Goal: Task Accomplishment & Management: Use online tool/utility

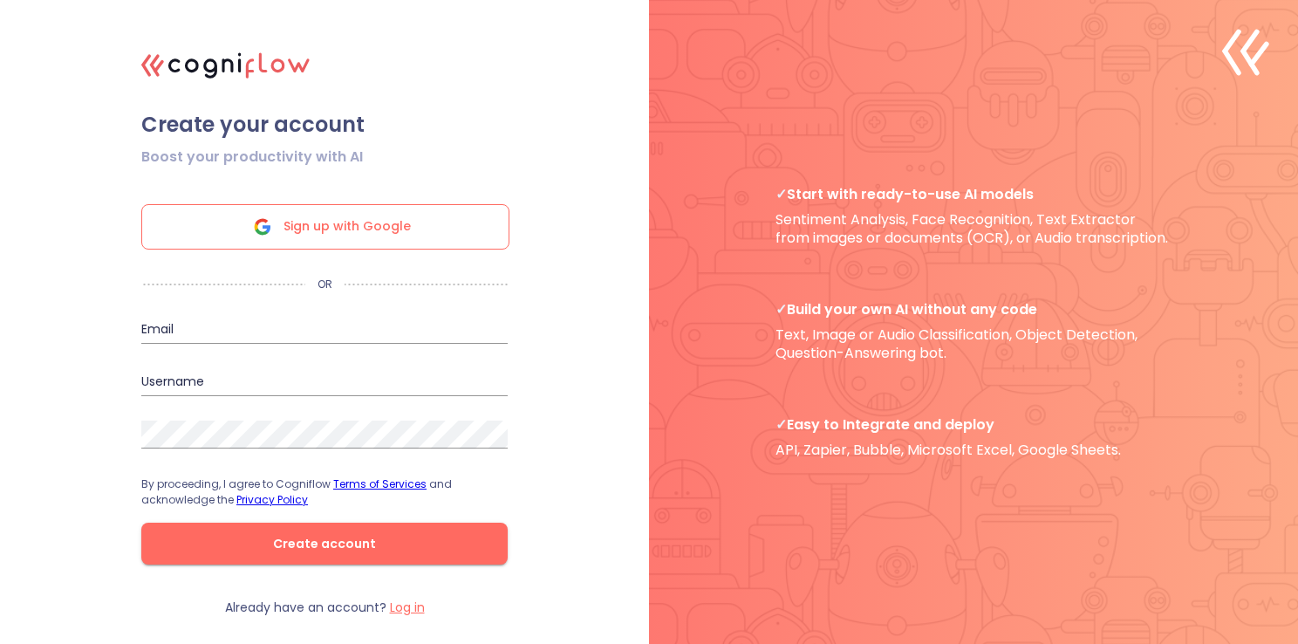
click at [419, 225] on div "Sign up with Google" at bounding box center [325, 226] width 368 height 45
click at [344, 235] on span "Sign up with Google" at bounding box center [346, 227] width 127 height 44
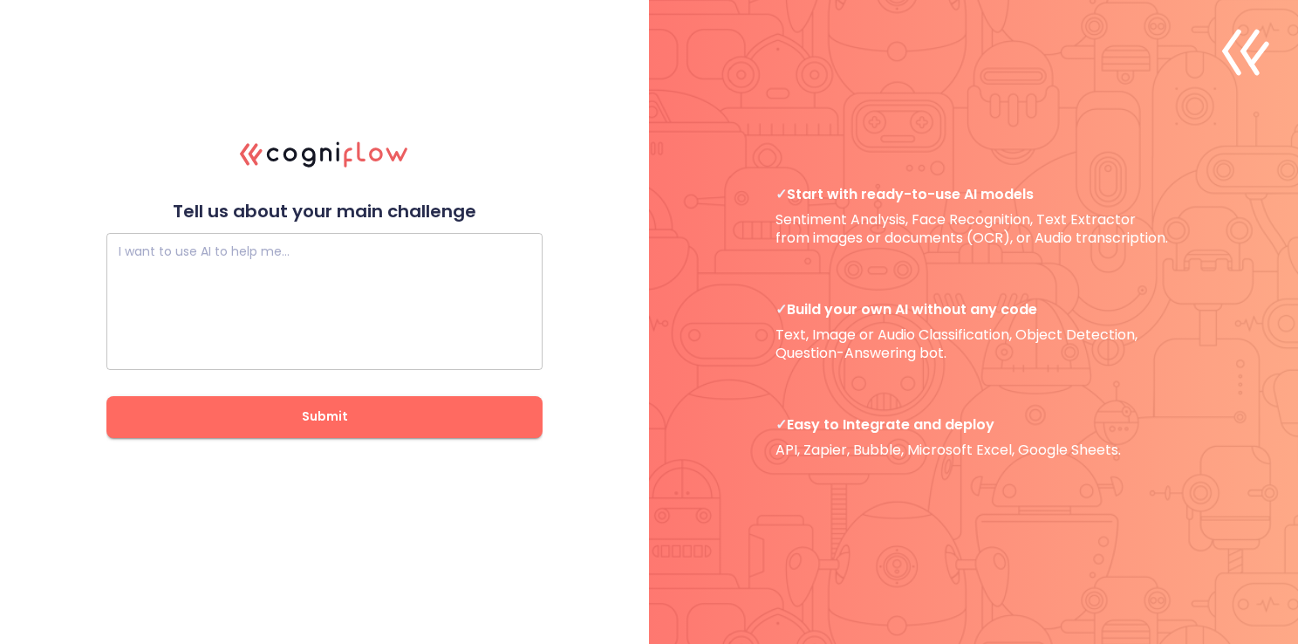
click at [373, 279] on textarea at bounding box center [325, 301] width 412 height 105
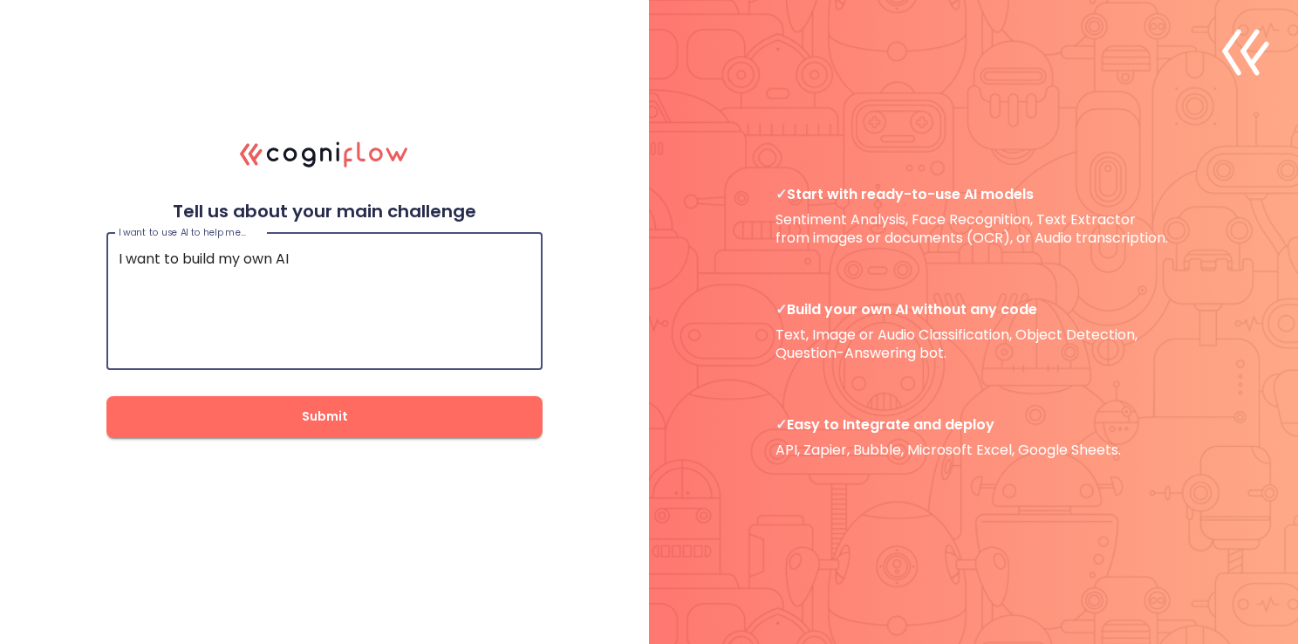
type textarea "I want to build my own AI"
click at [394, 436] on button "Submit" at bounding box center [324, 417] width 436 height 42
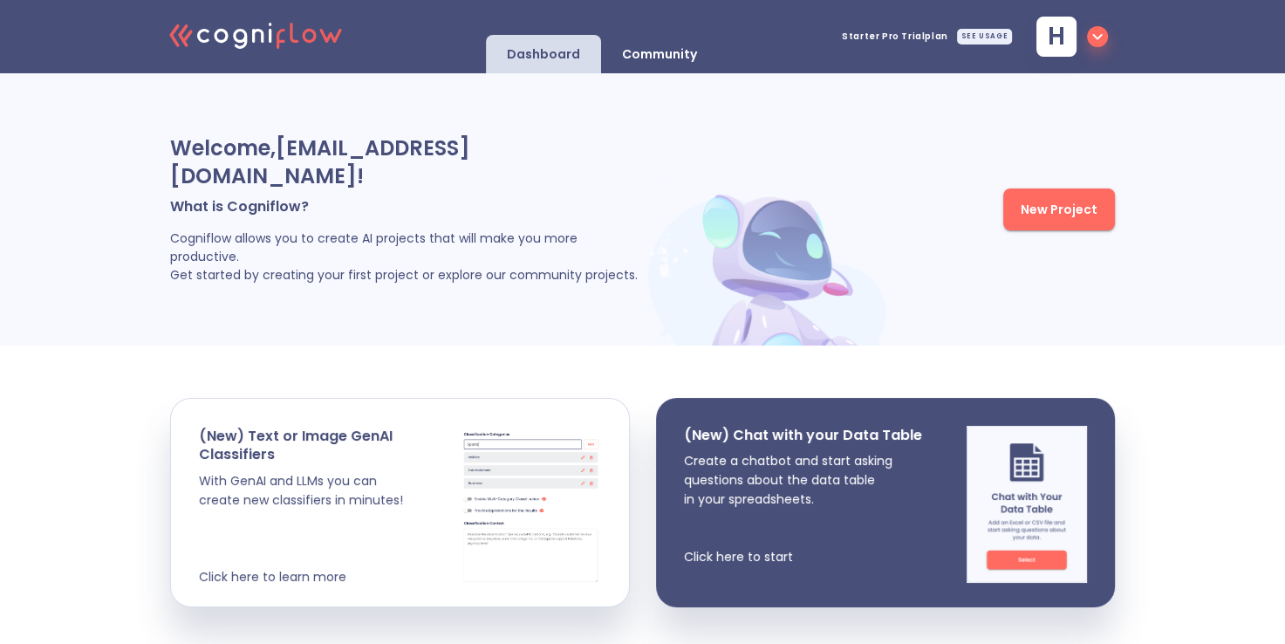
click at [1064, 215] on span "New Project" at bounding box center [1058, 210] width 77 height 22
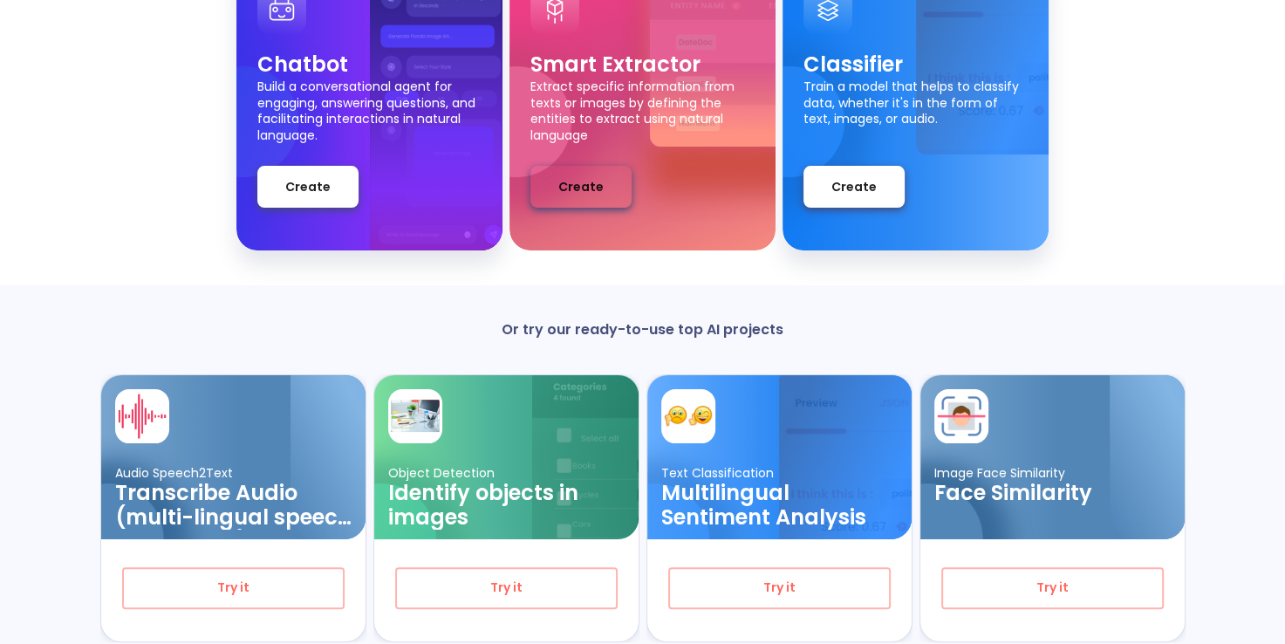
scroll to position [241, 0]
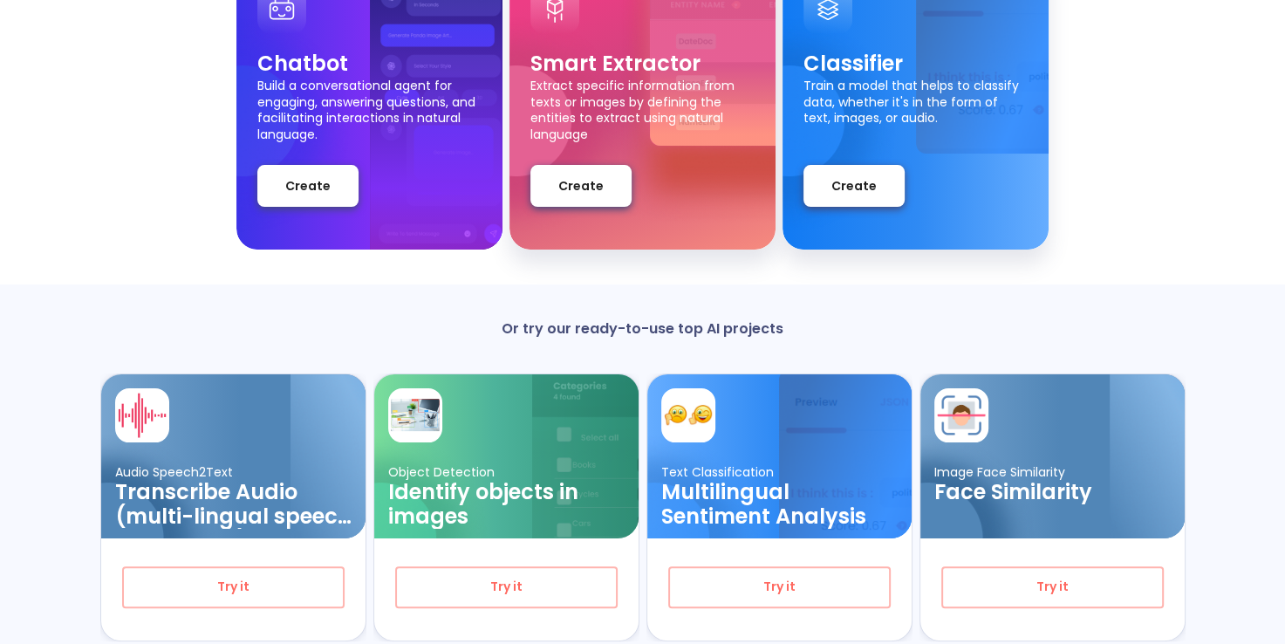
click at [250, 194] on div "Chatbot Build a conversational agent for engaging, answering questions, and fac…" at bounding box center [369, 103] width 266 height 292
click at [280, 183] on button "Create" at bounding box center [307, 186] width 101 height 42
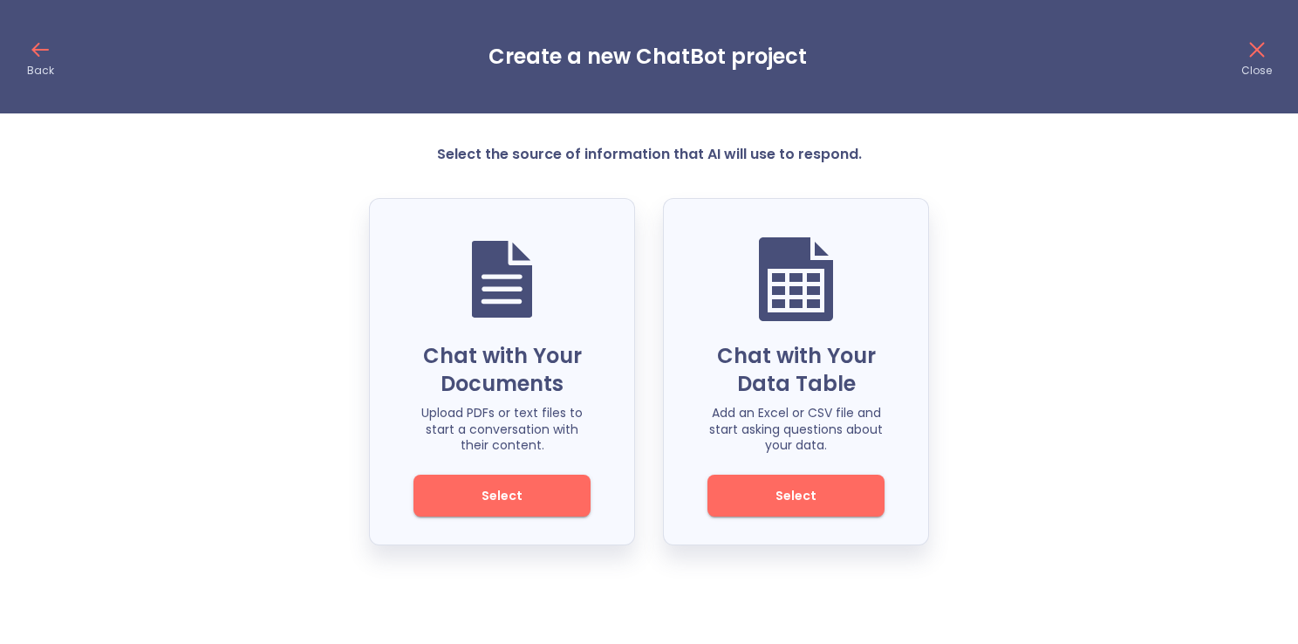
click at [736, 491] on button "Select" at bounding box center [795, 495] width 177 height 42
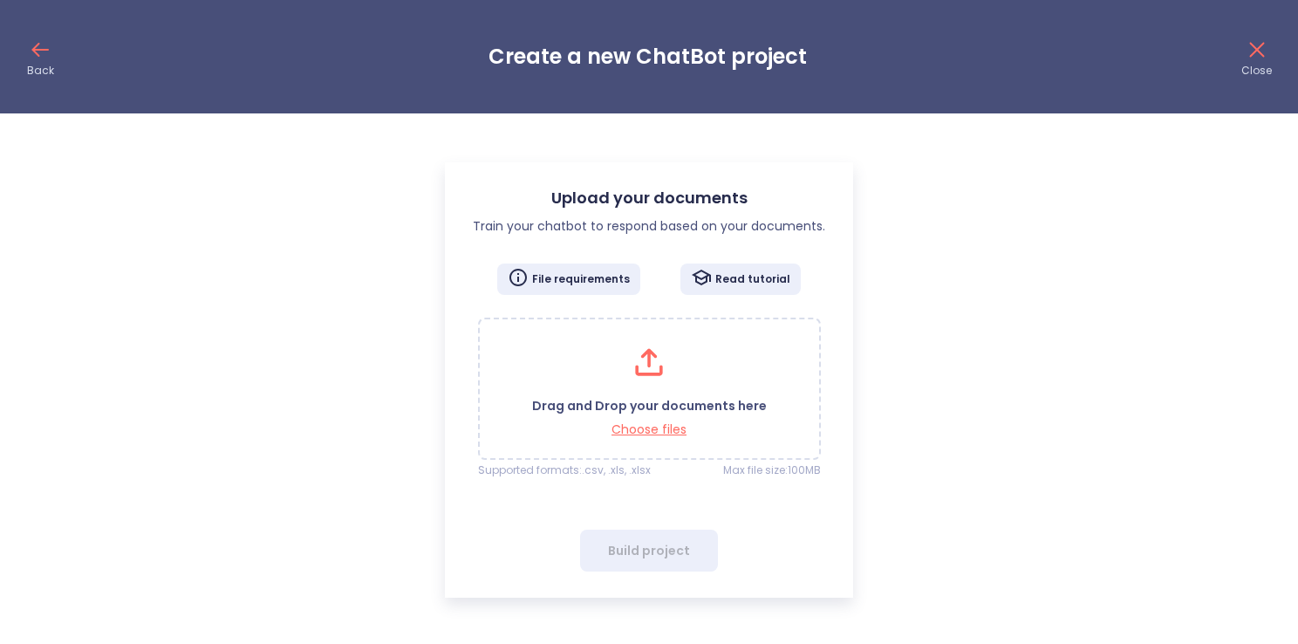
click at [626, 419] on div "Drag and Drop your documents here Choose files" at bounding box center [649, 417] width 235 height 39
click at [635, 426] on p "Choose files" at bounding box center [649, 429] width 235 height 17
click at [618, 556] on div "Build project" at bounding box center [649, 550] width 138 height 42
click at [583, 279] on p "File requirements" at bounding box center [581, 279] width 98 height 14
